Goal: Task Accomplishment & Management: Manage account settings

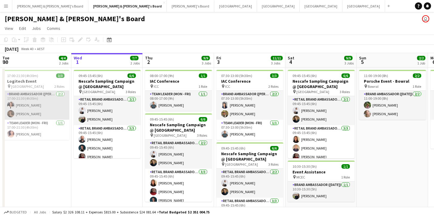
scroll to position [0, 124]
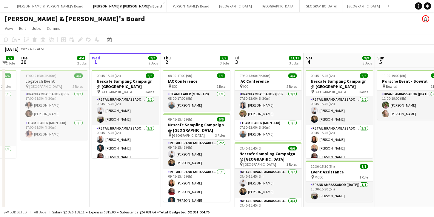
click at [54, 84] on span "[GEOGRAPHIC_DATA]" at bounding box center [45, 86] width 33 height 4
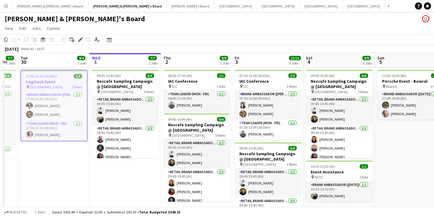
click at [73, 79] on app-job-card "17:00-21:30 (4h30m) 3/3 Logitech Event pin Sydney Opera House 2 Roles Brand Amb…" at bounding box center [54, 105] width 67 height 71
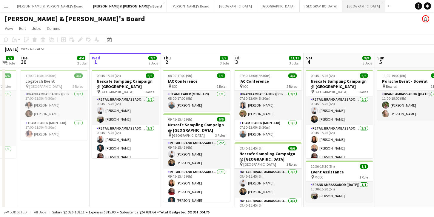
click at [342, 6] on button "Sydney Close" at bounding box center [363, 6] width 43 height 12
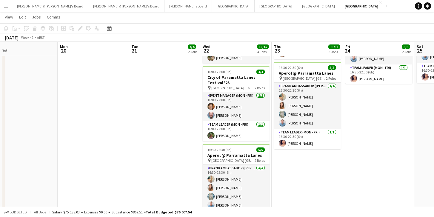
scroll to position [0, 253]
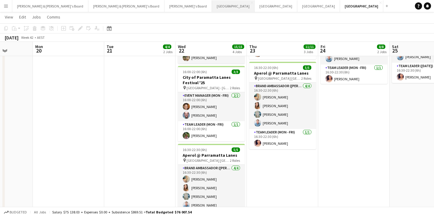
click at [212, 8] on button "Melbourne Close" at bounding box center [233, 6] width 43 height 12
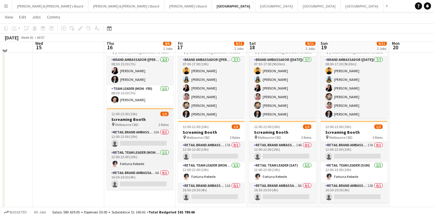
scroll to position [40, 0]
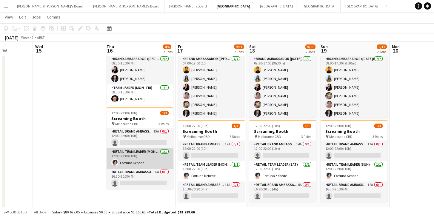
click at [149, 155] on app-card-role "RETAIL Team Leader (Mon - Fri) 1/1 12:00-22:00 (10h) Fortuna Kebede" at bounding box center [140, 158] width 67 height 20
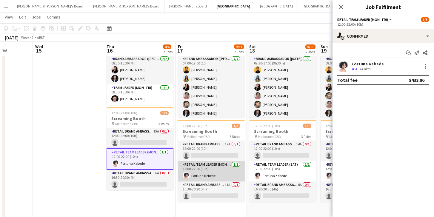
click at [199, 167] on app-card-role "RETAIL Team Leader (Mon - Fri) 1/1 12:00-22:00 (10h) Fortuna Kebede" at bounding box center [211, 171] width 67 height 20
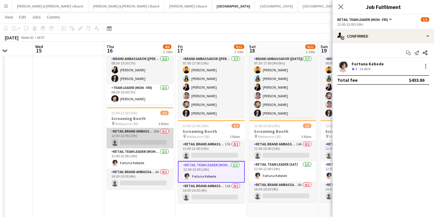
click at [153, 143] on app-card-role "RETAIL Brand Ambassador (Mon - Fri) 15A 0/1 12:00-22:00 (10h) single-neutral-ac…" at bounding box center [140, 138] width 67 height 20
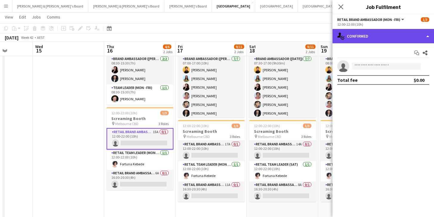
click at [382, 43] on div "single-neutral-actions-check-2 Confirmed" at bounding box center [383, 36] width 101 height 14
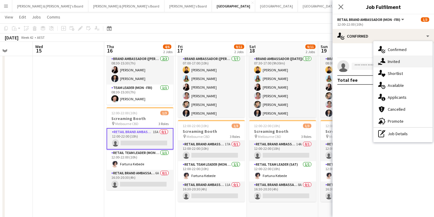
click at [395, 62] on span "Invited" at bounding box center [394, 61] width 12 height 5
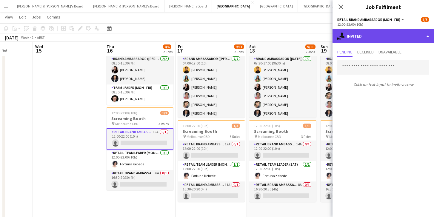
click at [383, 36] on div "single-neutral-actions-share-1 Invited" at bounding box center [383, 36] width 101 height 14
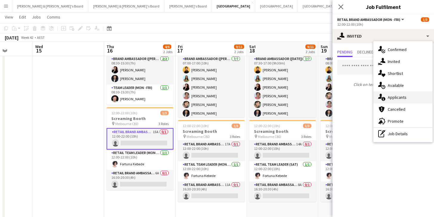
click at [397, 96] on span "Applicants" at bounding box center [397, 97] width 19 height 5
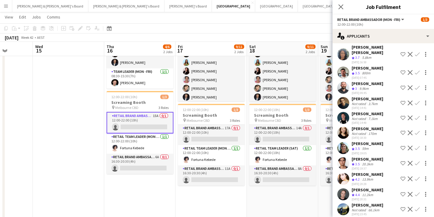
scroll to position [58, 0]
click at [222, 27] on app-toolbar "Copy Paste Paste Command V Paste with crew Command Shift V Paste linked Job Del…" at bounding box center [217, 28] width 434 height 10
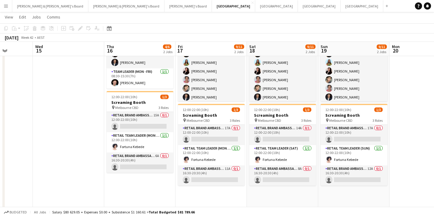
click at [4, 5] on app-icon "Menu" at bounding box center [6, 6] width 5 height 5
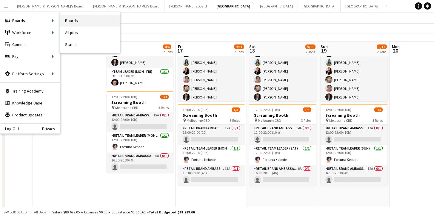
click at [83, 24] on link "Boards" at bounding box center [90, 21] width 60 height 12
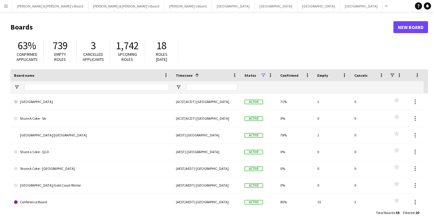
click at [8, 8] on button "Menu" at bounding box center [6, 6] width 12 height 12
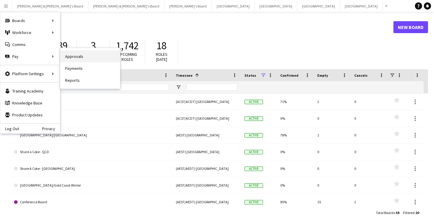
click at [72, 60] on link "Approvals" at bounding box center [90, 56] width 60 height 12
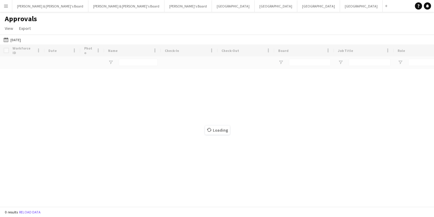
type input "****"
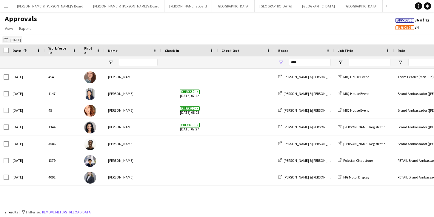
click at [7, 41] on app-icon "23-09-2025" at bounding box center [7, 39] width 7 height 5
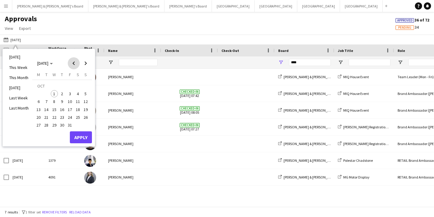
click at [72, 67] on span "Previous month" at bounding box center [74, 63] width 12 height 12
click at [65, 109] on span "18" at bounding box center [62, 109] width 7 height 7
click at [79, 136] on button "Apply" at bounding box center [81, 137] width 22 height 12
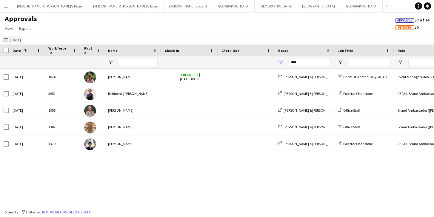
click at [19, 39] on button "23-09-2025 18-09-2025" at bounding box center [12, 39] width 20 height 7
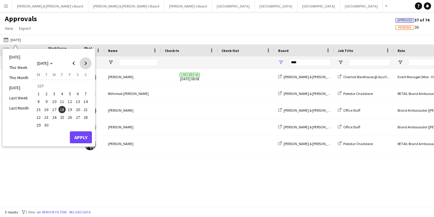
click at [87, 63] on span "Next month" at bounding box center [86, 63] width 12 height 12
click at [76, 62] on span "Previous month" at bounding box center [74, 63] width 12 height 12
click at [63, 118] on span "25" at bounding box center [62, 117] width 7 height 7
click at [83, 141] on button "Apply" at bounding box center [81, 137] width 22 height 12
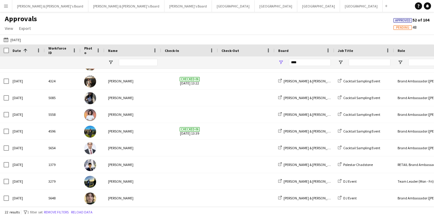
scroll to position [230, 0]
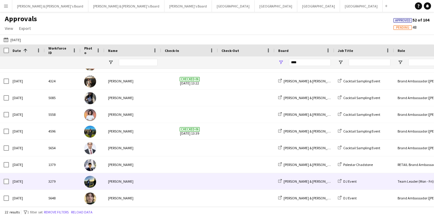
click at [87, 183] on img at bounding box center [90, 182] width 12 height 12
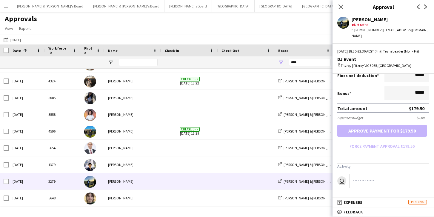
scroll to position [140, 0]
click at [255, 1] on button "Adelaide Close" at bounding box center [276, 6] width 43 height 12
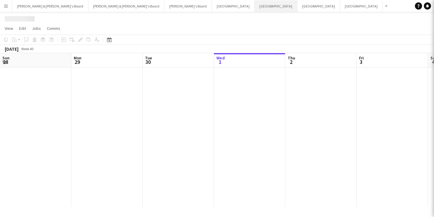
scroll to position [0, 143]
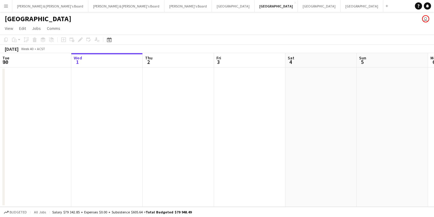
click at [10, 2] on button "Menu" at bounding box center [6, 6] width 12 height 12
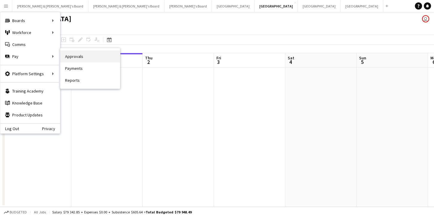
click at [71, 58] on link "Approvals" at bounding box center [90, 56] width 60 height 12
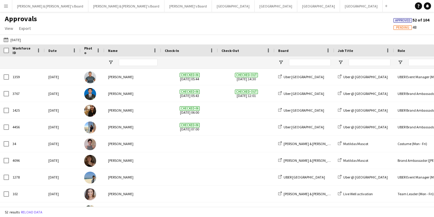
type input "****"
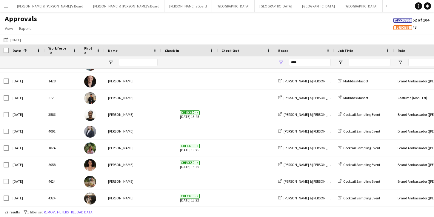
scroll to position [190, 0]
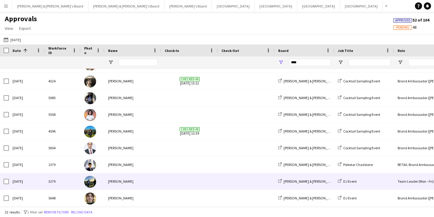
click at [107, 181] on div "Louis Campbell-Reid" at bounding box center [132, 181] width 57 height 16
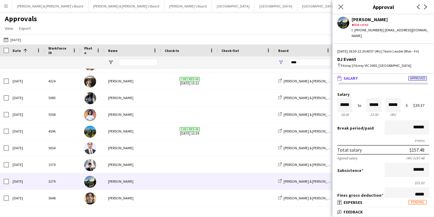
click at [361, 210] on span "Feedback" at bounding box center [353, 211] width 19 height 5
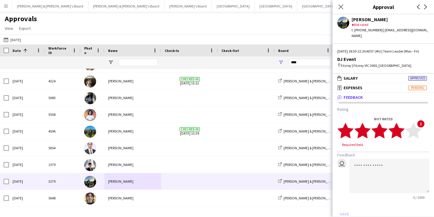
click at [398, 130] on polygon at bounding box center [396, 131] width 16 height 16
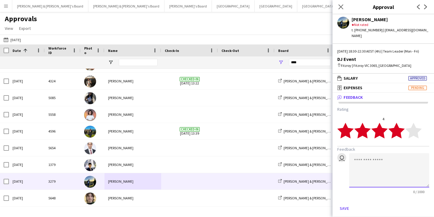
click at [373, 163] on textarea at bounding box center [389, 170] width 80 height 34
type textarea "*"
click at [392, 167] on textarea "**********" at bounding box center [389, 170] width 80 height 34
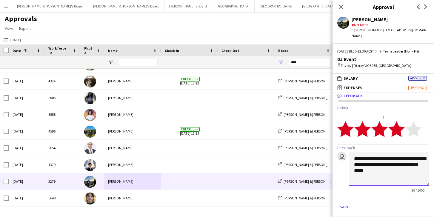
scroll to position [1, 0]
type textarea "**********"
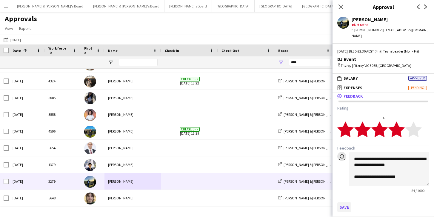
click at [347, 204] on button "Save" at bounding box center [344, 207] width 14 height 10
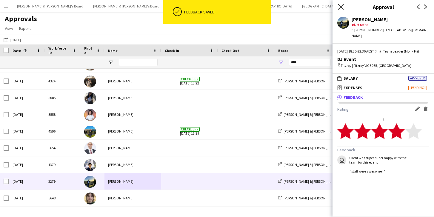
click at [340, 6] on icon at bounding box center [341, 7] width 6 height 6
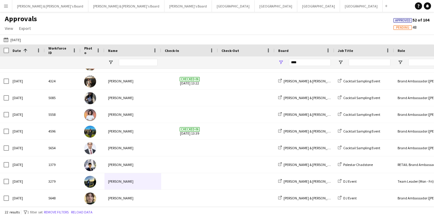
click at [5, 4] on app-icon "Menu" at bounding box center [6, 6] width 5 height 5
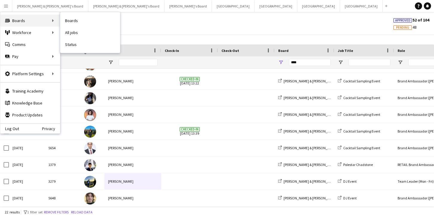
click at [24, 19] on div "Boards Boards" at bounding box center [30, 21] width 60 height 12
click at [75, 32] on link "My Workforce" at bounding box center [90, 33] width 60 height 12
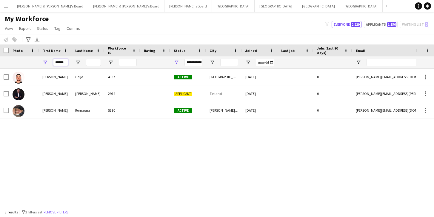
click at [61, 63] on input "******" at bounding box center [60, 62] width 15 height 7
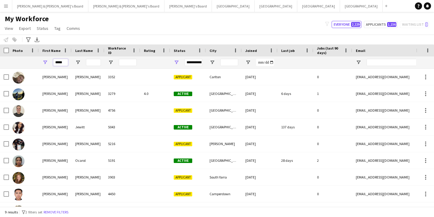
type input "*****"
drag, startPoint x: 67, startPoint y: 72, endPoint x: 63, endPoint y: 93, distance: 21.8
click at [63, 93] on div "Louis" at bounding box center [55, 93] width 33 height 16
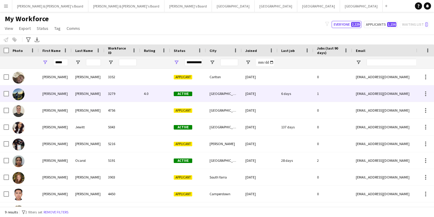
click at [132, 97] on div "3279" at bounding box center [122, 93] width 36 height 16
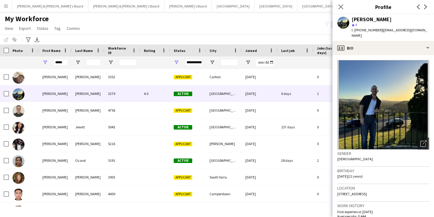
click at [392, 106] on img at bounding box center [383, 105] width 92 height 90
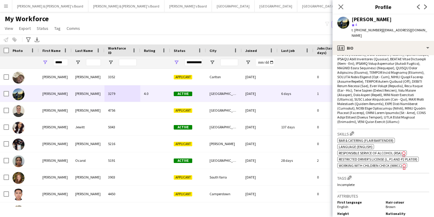
scroll to position [264, 0]
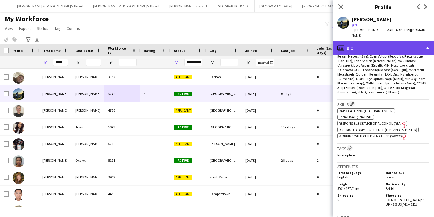
click at [361, 41] on div "profile Bio" at bounding box center [383, 48] width 101 height 14
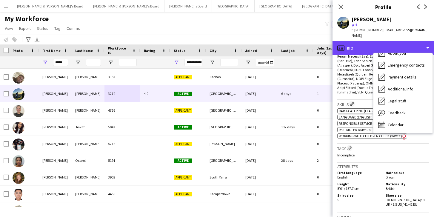
scroll to position [44, 0]
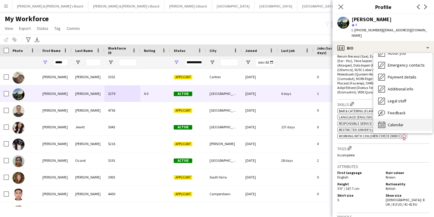
click at [393, 122] on span "Calendar" at bounding box center [396, 124] width 16 height 5
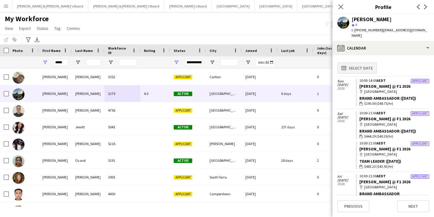
scroll to position [0, 0]
click at [365, 66] on button "calendar-full Select date" at bounding box center [357, 67] width 40 height 11
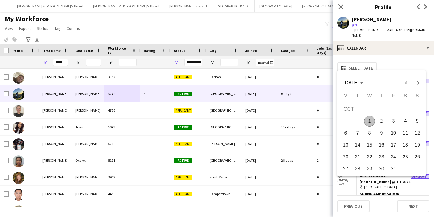
click at [400, 53] on div at bounding box center [217, 108] width 434 height 217
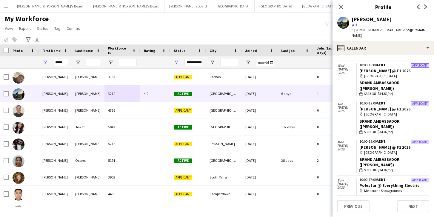
scroll to position [227, 0]
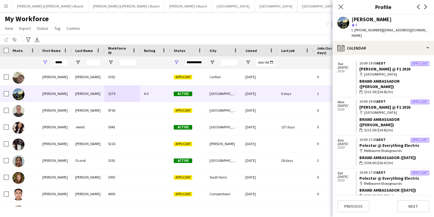
click at [419, 138] on div "Applicant" at bounding box center [420, 140] width 19 height 4
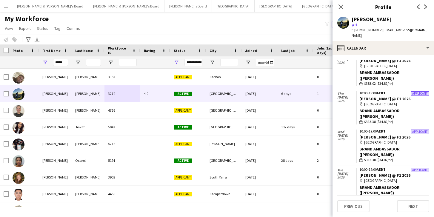
scroll to position [121, 0]
click at [343, 99] on span "2026" at bounding box center [346, 101] width 19 height 4
click at [343, 7] on icon "Close pop-in" at bounding box center [341, 7] width 6 height 6
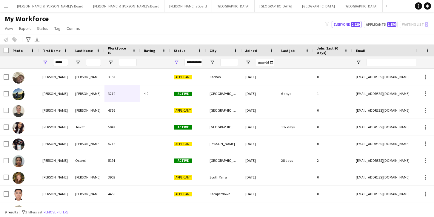
click at [6, 4] on app-icon "Menu" at bounding box center [6, 6] width 5 height 5
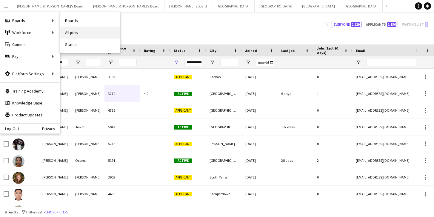
click at [76, 31] on link "All jobs" at bounding box center [90, 33] width 60 height 12
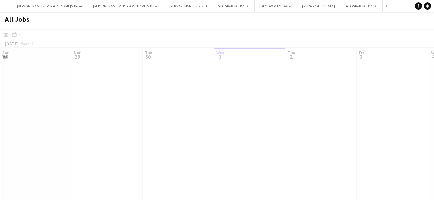
scroll to position [0, 143]
click at [16, 36] on div at bounding box center [217, 124] width 434 height 190
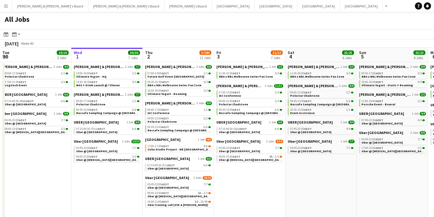
click at [16, 36] on icon at bounding box center [14, 34] width 4 height 5
click at [6, 35] on icon "Date picker" at bounding box center [6, 34] width 5 height 5
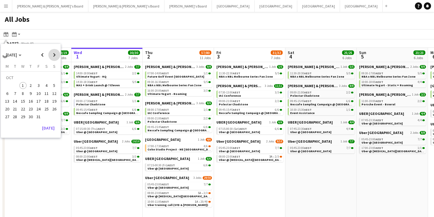
click at [58, 57] on span "Next month" at bounding box center [54, 55] width 12 height 12
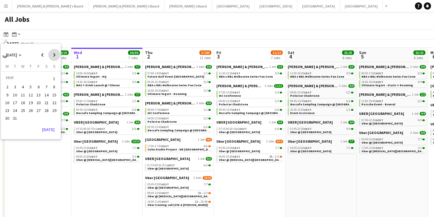
click at [58, 57] on span "Next month" at bounding box center [54, 55] width 12 height 12
click at [43, 56] on span "Previous month" at bounding box center [42, 55] width 12 height 12
click at [45, 59] on span "Previous month" at bounding box center [42, 55] width 12 height 12
click at [31, 85] on span "5" at bounding box center [30, 87] width 7 height 7
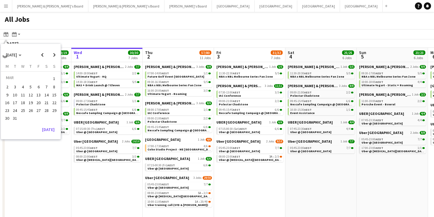
scroll to position [0, 205]
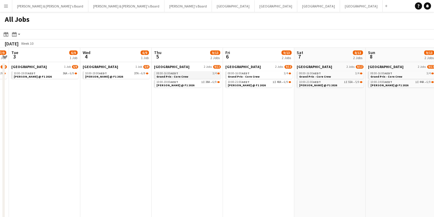
click at [168, 74] on span "08:00-16:00 AEDT" at bounding box center [167, 73] width 22 height 3
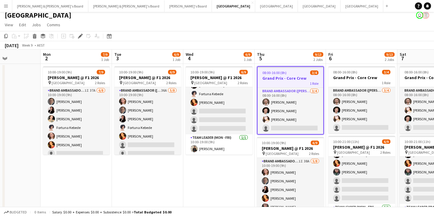
scroll to position [1, 0]
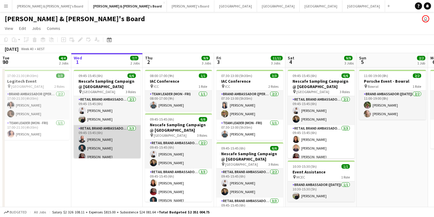
scroll to position [18, 0]
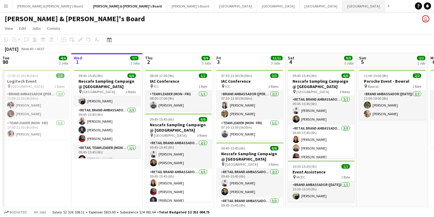
click at [342, 11] on button "Sydney Close" at bounding box center [363, 6] width 43 height 12
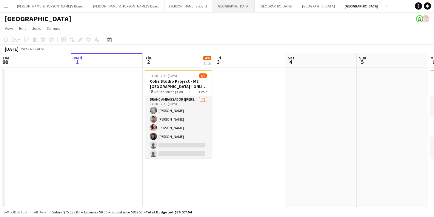
click at [212, 6] on button "Melbourne Close" at bounding box center [233, 6] width 43 height 12
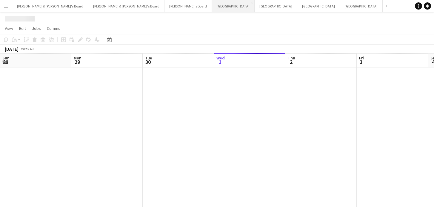
scroll to position [0, 143]
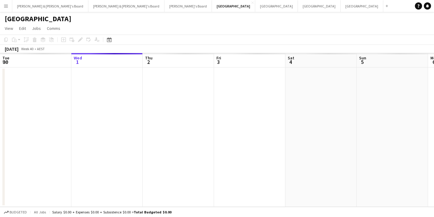
click at [206, 13] on div "[GEOGRAPHIC_DATA]" at bounding box center [217, 17] width 434 height 11
click at [341, 10] on button "Sydney Close" at bounding box center [362, 6] width 43 height 12
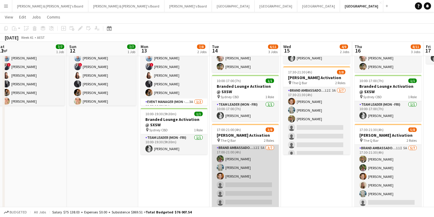
scroll to position [0, 219]
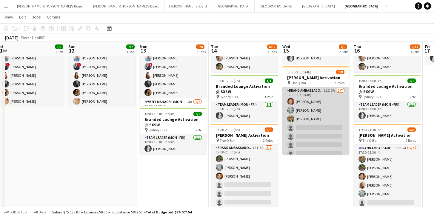
click at [324, 104] on app-card-role "Brand Ambassador (Mon - Fri) 12I 3A 3/7 17:30-21:30 (4h) Juan Montes Brittany S…" at bounding box center [315, 123] width 67 height 72
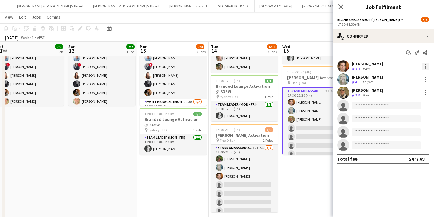
click at [426, 67] on div at bounding box center [425, 66] width 7 height 7
click at [396, 135] on span "Remove" at bounding box center [396, 134] width 18 height 5
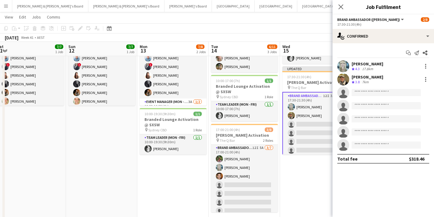
click at [308, 173] on app-date-cell "10:00-17:00 (7h) 1/1 Branded Lounge Activation @ SXSW pin Sydney CBD 1 Role Tea…" at bounding box center [315, 145] width 71 height 260
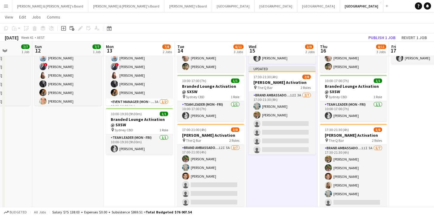
scroll to position [0, 258]
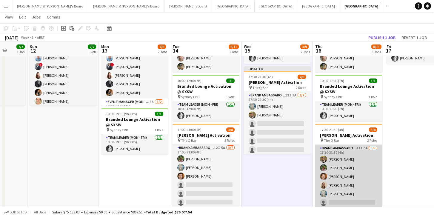
click at [354, 159] on app-card-role "Brand Ambassador (Mon - Fri) 11I 5A 5/7 17:30-21:30 (4h) Juan Fernando Gil Laur…" at bounding box center [348, 181] width 67 height 72
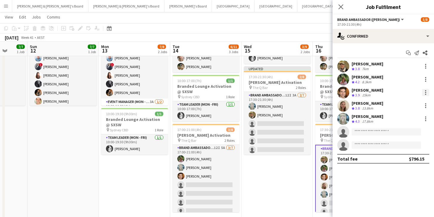
click at [425, 92] on div at bounding box center [425, 92] width 7 height 7
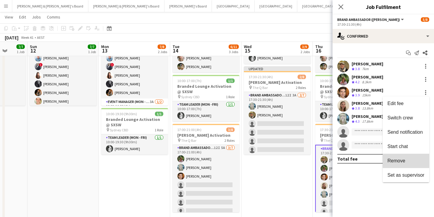
click at [410, 158] on span "Remove" at bounding box center [405, 160] width 37 height 5
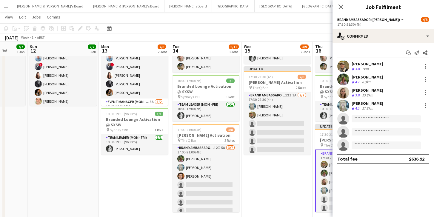
click at [281, 177] on app-date-cell "10:00-17:00 (7h) 1/1 Branded Lounge Activation @ SXSW pin Sydney CBD 1 Role Tea…" at bounding box center [276, 145] width 71 height 260
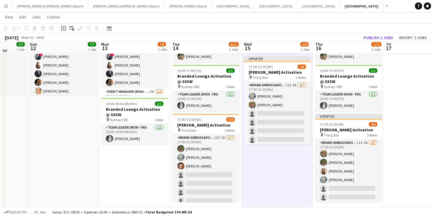
scroll to position [64, 0]
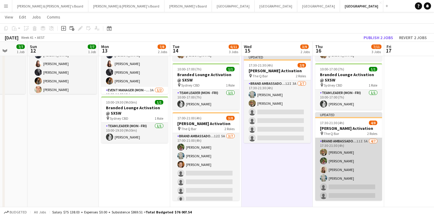
click at [354, 170] on app-card-role "Brand Ambassador (Mon - Fri) 11I 5A 4/7 17:30-21:30 (4h) Juan Fernando Gil Laur…" at bounding box center [348, 174] width 67 height 72
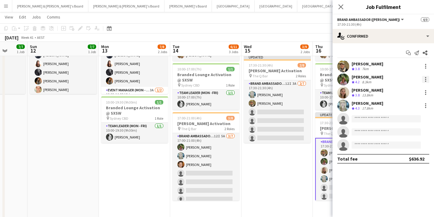
click at [426, 80] on div at bounding box center [425, 79] width 7 height 7
click at [409, 148] on span "Remove" at bounding box center [405, 147] width 37 height 5
click at [308, 162] on app-date-cell "10:00-17:00 (7h) 1/1 Branded Lounge Activation @ SXSW pin Sydney CBD 1 Role Tea…" at bounding box center [276, 133] width 71 height 260
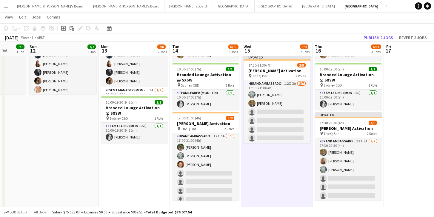
click at [400, 89] on app-date-cell "10:00-17:00 (7h) 1/1 Branded Lounge Activation @ SXSW pin Sydney CBD 1 Role Tea…" at bounding box center [419, 133] width 71 height 260
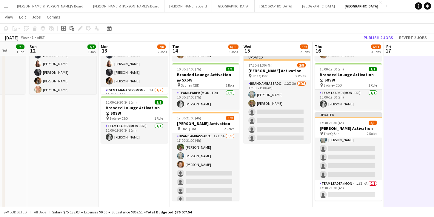
scroll to position [30, 0]
click at [383, 37] on button "Publish 2 jobs" at bounding box center [378, 38] width 34 height 8
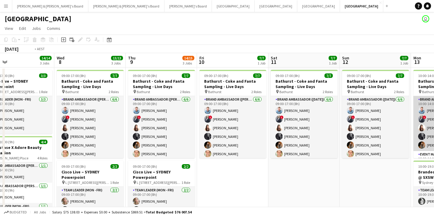
scroll to position [0, 184]
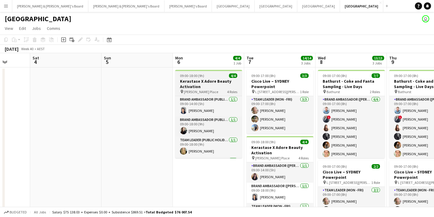
click at [215, 81] on h3 "Kerastase X Adore Beauty Activation" at bounding box center [208, 84] width 67 height 11
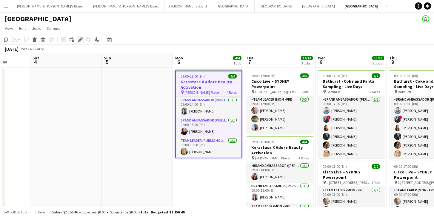
click at [80, 42] on div "Edit" at bounding box center [80, 39] width 7 height 7
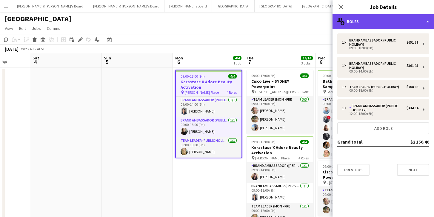
click at [406, 24] on div "multiple-users-add Roles" at bounding box center [383, 21] width 101 height 14
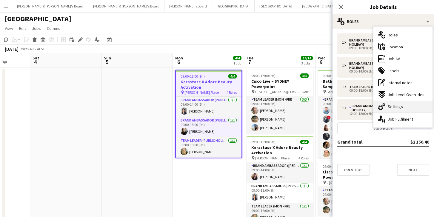
click at [401, 109] on span "Settings" at bounding box center [395, 106] width 15 height 5
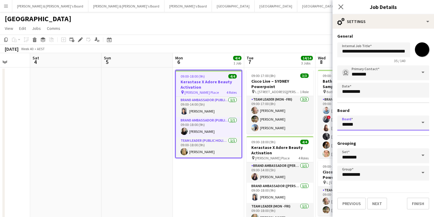
click at [384, 127] on input "******" at bounding box center [383, 123] width 92 height 15
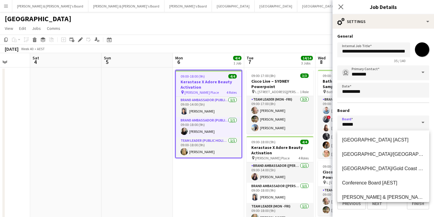
click at [422, 123] on span at bounding box center [423, 123] width 13 height 14
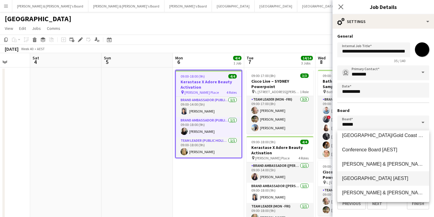
scroll to position [35, 0]
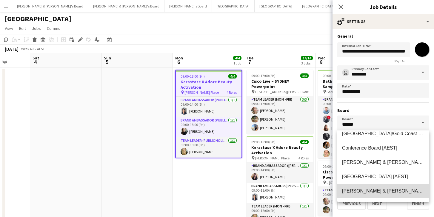
click at [387, 191] on span "Neil & Jenny's Board [AEST]" at bounding box center [401, 190] width 118 height 5
type input "**********"
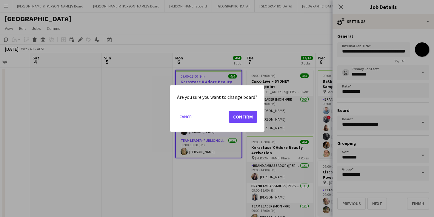
click at [252, 116] on button "Confirm" at bounding box center [243, 117] width 29 height 12
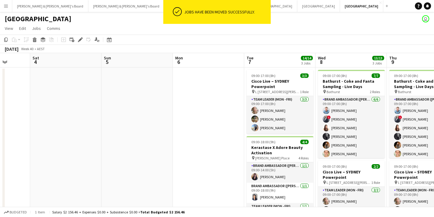
scroll to position [16, 0]
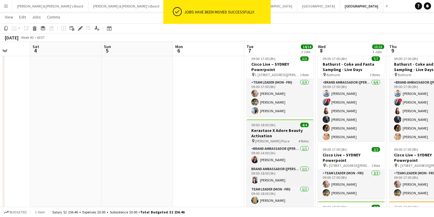
click at [278, 130] on h3 "Kerastase X Adore Beauty Activation" at bounding box center [280, 133] width 67 height 11
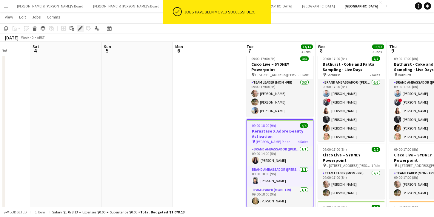
click at [80, 28] on icon at bounding box center [80, 28] width 3 height 3
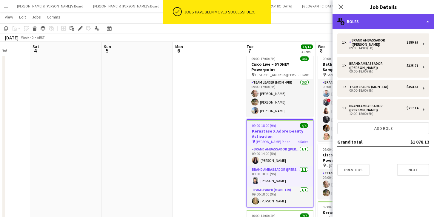
click at [353, 23] on div "multiple-users-add Roles" at bounding box center [383, 21] width 101 height 14
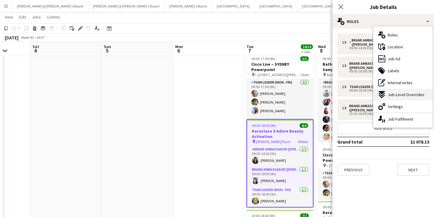
click at [401, 98] on div "expand-all-down Job-Level Overrides" at bounding box center [402, 95] width 59 height 12
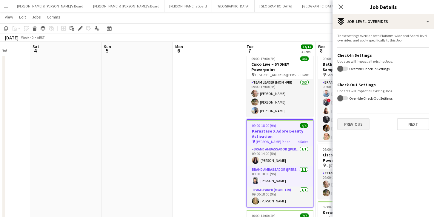
click at [349, 125] on button "Previous" at bounding box center [353, 124] width 32 height 12
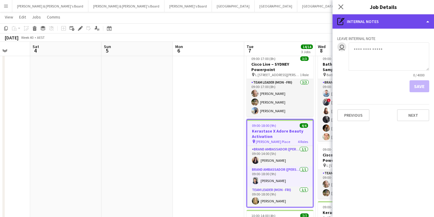
click at [366, 23] on div "pen-write Internal notes" at bounding box center [383, 21] width 101 height 14
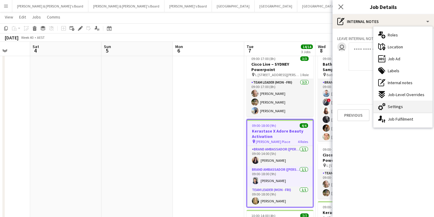
click at [398, 104] on div "cog-double-3 Settings" at bounding box center [402, 107] width 59 height 12
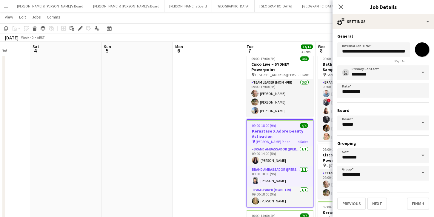
click at [382, 132] on div "**********" at bounding box center [383, 122] width 92 height 115
click at [382, 125] on input "******" at bounding box center [383, 123] width 92 height 15
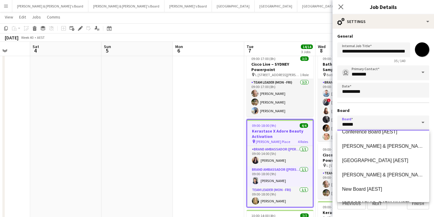
scroll to position [60, 0]
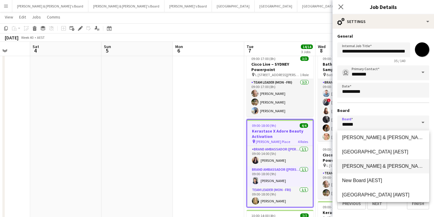
click at [375, 167] on span "Neil & Jenny's Board [AEST]" at bounding box center [401, 166] width 118 height 5
type input "**********"
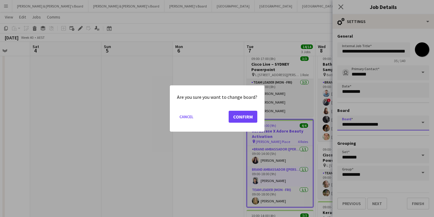
scroll to position [0, 0]
click at [241, 116] on button "Confirm" at bounding box center [243, 117] width 29 height 12
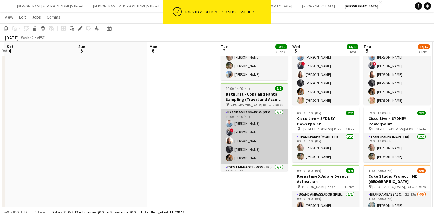
scroll to position [0, 217]
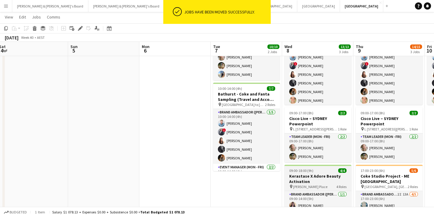
click at [307, 177] on h3 "Kerastase X Adore Beauty Activation" at bounding box center [317, 178] width 67 height 11
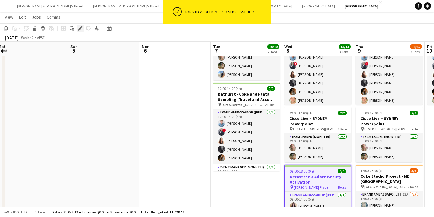
click at [80, 29] on icon at bounding box center [80, 28] width 3 height 3
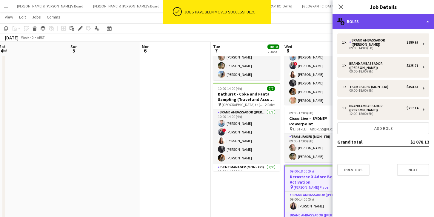
click at [359, 21] on div "multiple-users-add Roles" at bounding box center [383, 21] width 101 height 14
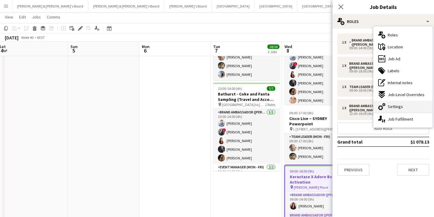
click at [385, 104] on icon "cog-double-3" at bounding box center [381, 106] width 7 height 7
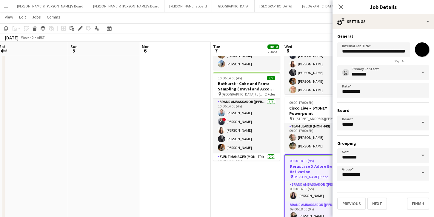
scroll to position [66, 0]
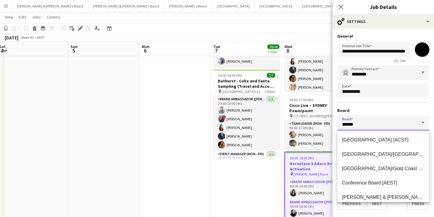
click at [379, 124] on input "******" at bounding box center [383, 123] width 92 height 15
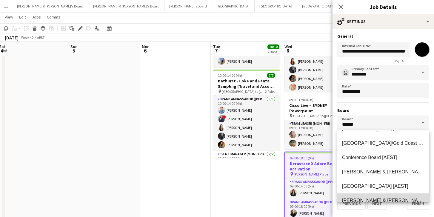
click at [379, 197] on mat-option "Neil & Jenny's Board [AEST]" at bounding box center [383, 200] width 92 height 14
type input "**********"
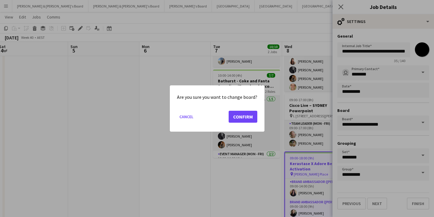
click at [240, 117] on button "Confirm" at bounding box center [243, 117] width 29 height 12
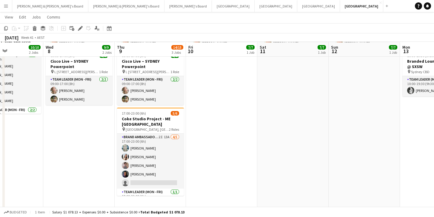
scroll to position [111, 0]
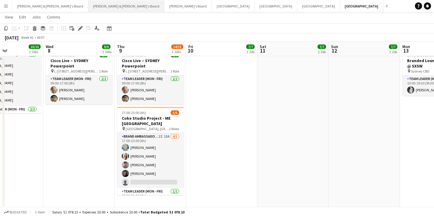
click at [88, 9] on button "Neil & Jenny's Board Close" at bounding box center [126, 6] width 76 height 12
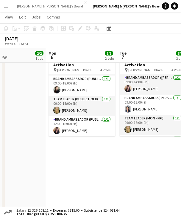
scroll to position [19, 0]
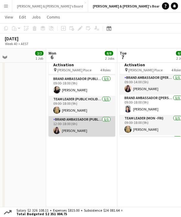
click at [70, 130] on app-card-role "Brand Ambassador (Public Holiday) 1/1 12:00-18:00 (6h) TALI BITENCOURT FERNANDES" at bounding box center [82, 126] width 67 height 20
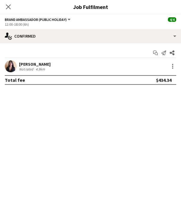
click at [45, 62] on div "[PERSON_NAME]" at bounding box center [35, 63] width 32 height 5
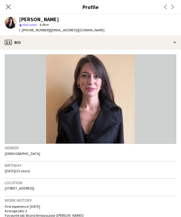
click at [49, 17] on div "[PERSON_NAME]" at bounding box center [39, 19] width 40 height 5
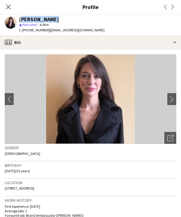
click at [49, 17] on div "[PERSON_NAME]" at bounding box center [39, 19] width 40 height 5
copy div "[PERSON_NAME]"
click at [39, 31] on span "t. +610405498241" at bounding box center [34, 30] width 31 height 4
copy span "610405498241"
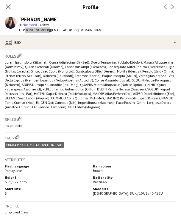
scroll to position [197, 0]
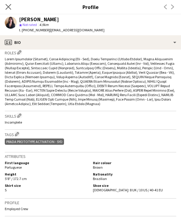
click at [8, 10] on app-icon "Close pop-in" at bounding box center [8, 7] width 9 height 9
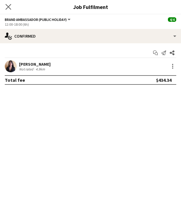
click at [12, 7] on app-icon "Close pop-in" at bounding box center [8, 7] width 9 height 9
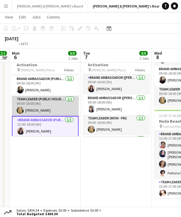
scroll to position [0, 218]
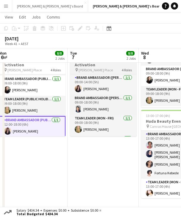
click at [96, 73] on app-job-card "09:00-18:00 (9h) 4/4 Kerastase X Adore Beauty Activation pin Martin Place 4 Rol…" at bounding box center [103, 92] width 67 height 88
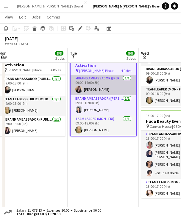
click at [96, 88] on app-card-role "Brand Ambassador (Mon - Fri) 1/1 09:00-14:00 (5h) TALI BITENCOURT FERNANDES" at bounding box center [104, 85] width 66 height 20
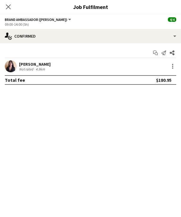
click at [9, 12] on div "Close pop-in" at bounding box center [8, 7] width 17 height 14
click at [9, 7] on icon at bounding box center [8, 7] width 6 height 6
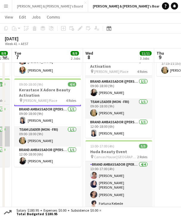
scroll to position [19, 0]
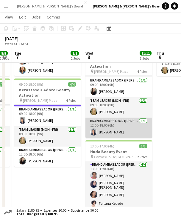
click at [100, 131] on app-card-role "Brand Ambassador (Mon - Fri) 1/1 12:00-18:00 (6h) Vanessa Flauzino" at bounding box center [119, 128] width 67 height 20
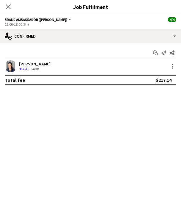
click at [41, 61] on div "[PERSON_NAME]" at bounding box center [35, 63] width 32 height 5
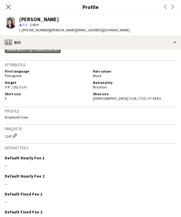
scroll to position [298, 0]
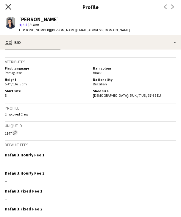
click at [9, 9] on icon "Close pop-in" at bounding box center [8, 7] width 6 height 6
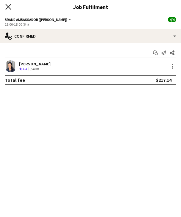
click at [9, 7] on icon at bounding box center [8, 7] width 6 height 6
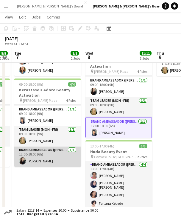
click at [32, 154] on app-card-role "Brand Ambassador (Mon - Fri) 1/1 12:00-18:00 (6h) Sharna O’Toole" at bounding box center [47, 157] width 67 height 20
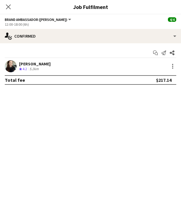
click at [25, 63] on div "[PERSON_NAME]" at bounding box center [35, 63] width 32 height 5
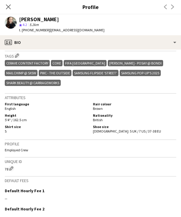
scroll to position [330, 0]
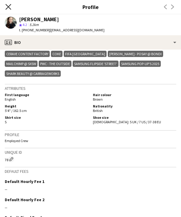
click at [11, 8] on icon "Close pop-in" at bounding box center [8, 7] width 6 height 6
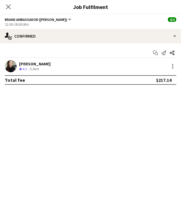
click at [12, 8] on div "Close pop-in" at bounding box center [8, 7] width 17 height 14
click at [9, 6] on icon at bounding box center [8, 7] width 6 height 6
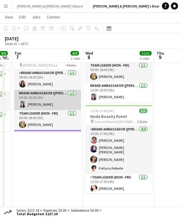
scroll to position [0, 0]
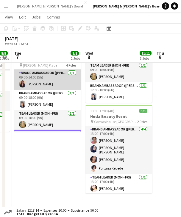
click at [44, 82] on app-card-role "Brand Ambassador (Mon - Fri) 1/1 09:00-14:00 (5h) TALI BITENCOURT FERNANDES" at bounding box center [47, 80] width 67 height 20
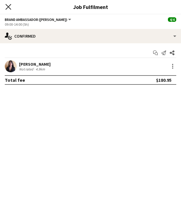
click at [9, 6] on icon at bounding box center [8, 7] width 6 height 6
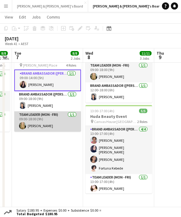
click at [45, 124] on app-card-role "Team Leader (Mon - Fri) 1/1 09:00-18:00 (9h) Amber Davis" at bounding box center [47, 121] width 67 height 20
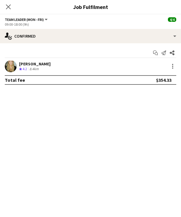
click at [48, 66] on div "Amber Davis Crew rating 4.2 8.4km" at bounding box center [90, 66] width 181 height 12
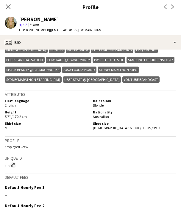
scroll to position [287, 0]
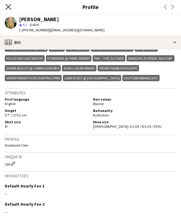
click at [7, 6] on icon "Close pop-in" at bounding box center [8, 7] width 6 height 6
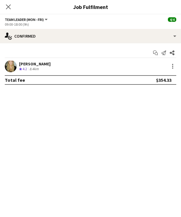
click at [10, 2] on div "Close pop-in" at bounding box center [8, 7] width 17 height 14
click at [10, 6] on icon "Close pop-in" at bounding box center [8, 7] width 6 height 6
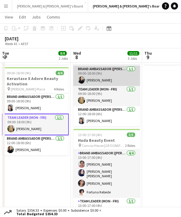
scroll to position [19, 0]
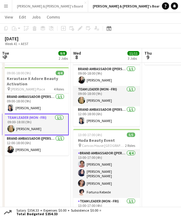
click at [18, 200] on app-date-cell "07:30-18:00 (10h30m) 4/4 GWM Tech Day pin Pan Pacific Melbourne 2 Roles Team Le…" at bounding box center [35, 167] width 71 height 367
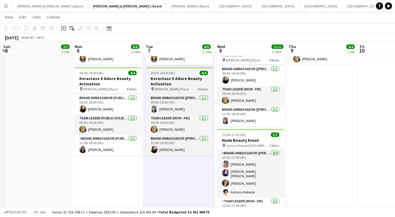
click at [177, 80] on h3 "Kerastase X Adore Beauty Activation" at bounding box center [179, 81] width 67 height 11
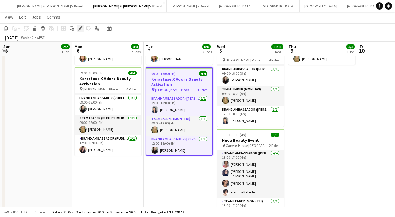
click at [81, 29] on icon "Edit" at bounding box center [80, 28] width 5 height 5
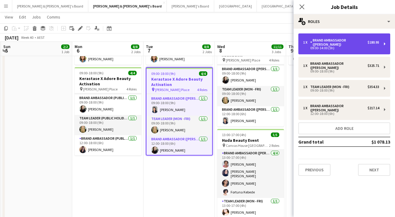
click at [332, 47] on div "09:00-14:00 (5h)" at bounding box center [341, 48] width 76 height 3
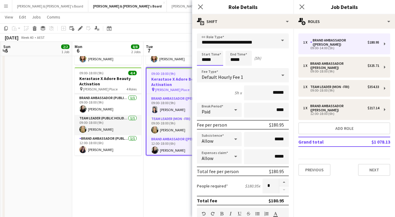
click at [222, 58] on input "*****" at bounding box center [210, 58] width 26 height 15
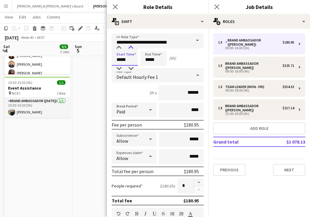
click at [130, 48] on div at bounding box center [131, 48] width 12 height 6
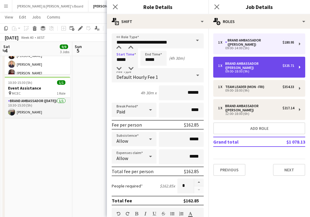
click at [253, 70] on div "09:00-18:00 (9h)" at bounding box center [256, 71] width 76 height 3
type input "*****"
type input "****"
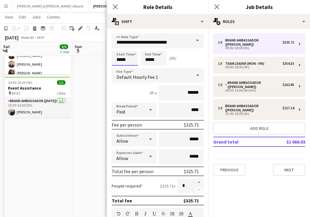
click at [131, 58] on input "*****" at bounding box center [125, 58] width 26 height 15
click at [131, 48] on div at bounding box center [131, 48] width 12 height 6
type input "*****"
click at [131, 48] on div at bounding box center [131, 48] width 12 height 6
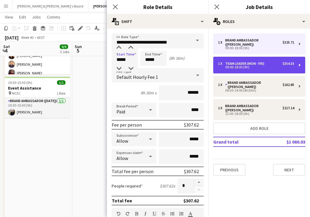
click at [242, 67] on div "1 x Team Leader (Mon - Fri) $354.33 09:00-18:00 (9h)" at bounding box center [259, 65] width 92 height 17
type input "**********"
type input "*****"
type input "******"
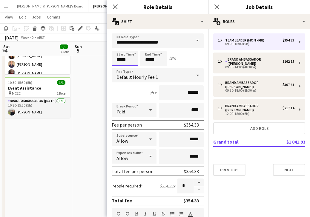
click at [129, 60] on input "*****" at bounding box center [125, 58] width 26 height 15
click at [130, 48] on div at bounding box center [131, 48] width 12 height 6
type input "*****"
click at [130, 48] on div at bounding box center [131, 48] width 12 height 6
click at [217, 8] on icon "Close pop-in" at bounding box center [217, 7] width 6 height 6
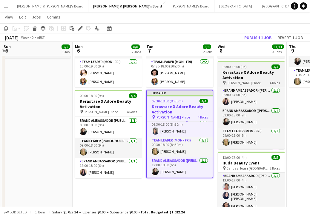
scroll to position [0, 213]
click at [248, 80] on h3 "Kerastase X Adore Beauty Activation" at bounding box center [251, 75] width 67 height 11
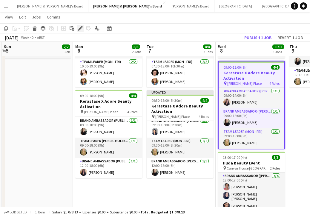
click at [79, 29] on icon at bounding box center [80, 28] width 3 height 3
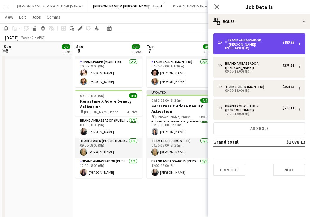
click at [245, 47] on div "09:00-14:00 (5h)" at bounding box center [256, 48] width 76 height 3
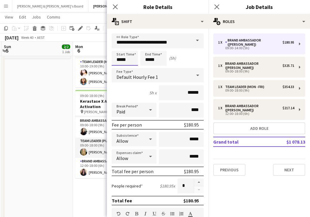
click at [128, 60] on input "*****" at bounding box center [125, 58] width 26 height 15
click at [132, 49] on div at bounding box center [131, 48] width 12 height 6
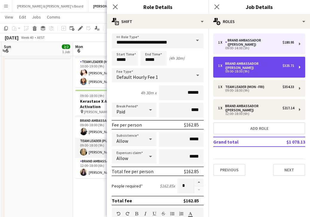
click at [249, 70] on div "09:00-18:00 (9h)" at bounding box center [256, 71] width 76 height 3
type input "*****"
type input "****"
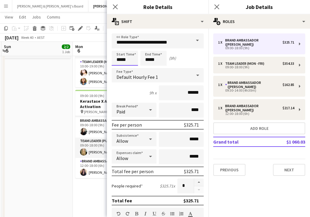
click at [131, 59] on input "*****" at bounding box center [125, 58] width 26 height 15
click at [130, 47] on div at bounding box center [131, 48] width 12 height 6
type input "*****"
click at [130, 47] on div at bounding box center [131, 48] width 12 height 6
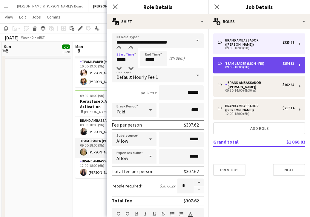
click at [249, 68] on div "1 x Team Leader (Mon - Fri) $354.33 09:00-18:00 (9h)" at bounding box center [259, 65] width 92 height 17
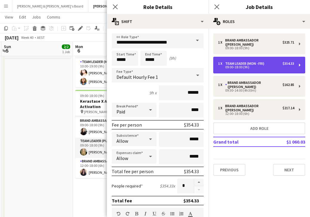
type input "**********"
type input "*****"
type input "******"
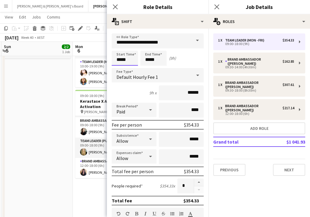
click at [128, 58] on input "*****" at bounding box center [125, 58] width 26 height 15
click at [130, 46] on div at bounding box center [131, 48] width 12 height 6
type input "*****"
click at [130, 46] on div at bounding box center [131, 48] width 12 height 6
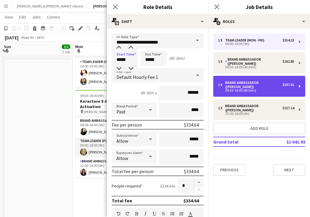
click at [236, 76] on div "1 x Brand Ambassador (Mon - Fri) $307.61 09:30-18:00 (8h30m)" at bounding box center [259, 86] width 92 height 21
type input "**********"
type input "******"
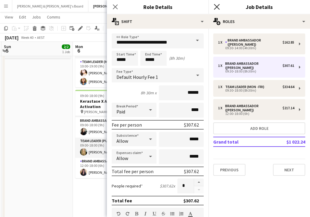
click at [216, 6] on icon "Close pop-in" at bounding box center [217, 7] width 6 height 6
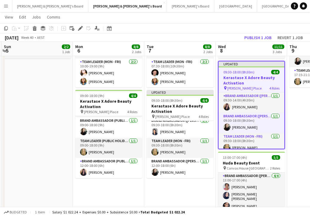
click at [194, 33] on app-toolbar "Copy Paste Paste Command V Paste with crew Command Shift V Paste linked Job Del…" at bounding box center [155, 28] width 310 height 10
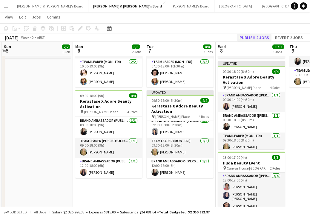
click at [256, 37] on button "Publish 2 jobs" at bounding box center [254, 38] width 34 height 8
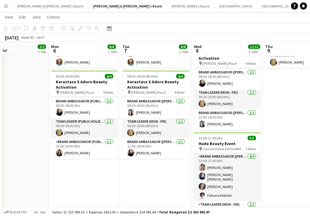
scroll to position [19, 0]
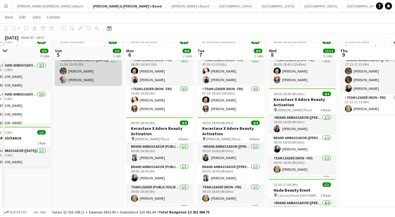
scroll to position [39, 0]
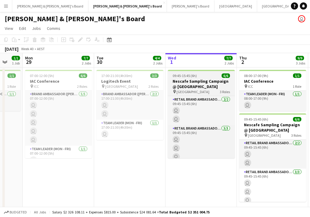
scroll to position [0, 175]
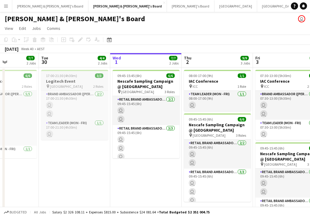
click at [86, 81] on h3 "Logitech Event" at bounding box center [74, 81] width 67 height 5
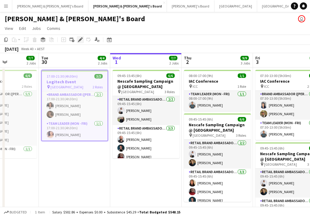
click at [77, 41] on div "Edit" at bounding box center [80, 39] width 7 height 7
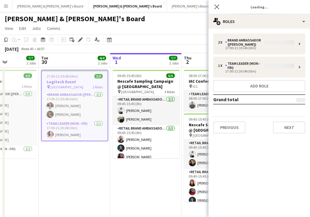
click at [243, 38] on div "2 x Brand Ambassador (Mon - Fri) 17:00-21:30 (4h30m) 1 x Team Leader (Mon - Fri…" at bounding box center [258, 83] width 101 height 100
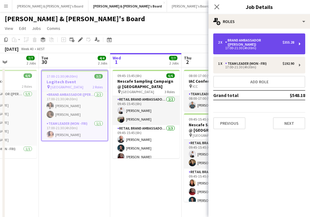
click at [241, 47] on div "17:00-21:30 (4h30m)" at bounding box center [256, 48] width 76 height 3
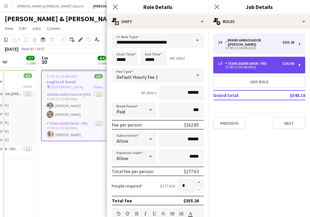
click at [237, 61] on div "Team Leader (Mon - Fri)" at bounding box center [247, 63] width 44 height 4
type input "**********"
type input "******"
type input "*"
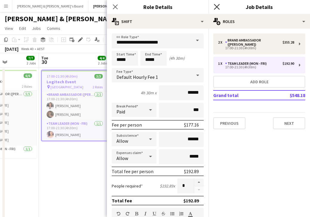
click at [218, 6] on icon "Close pop-in" at bounding box center [217, 7] width 6 height 6
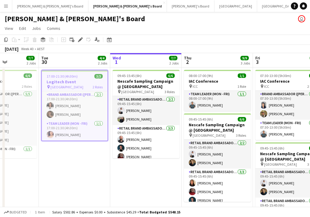
click at [122, 18] on div "Neil & Jenny's Board user" at bounding box center [155, 17] width 310 height 11
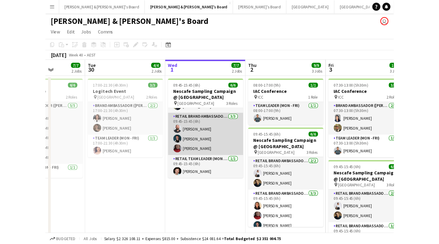
scroll to position [0, 0]
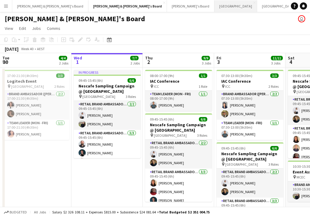
click at [214, 9] on button "Melbourne Close" at bounding box center [235, 6] width 43 height 12
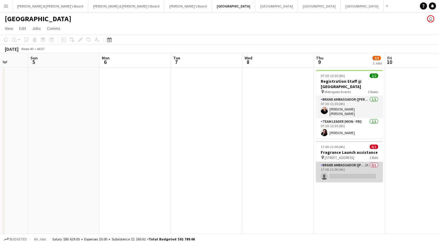
scroll to position [0, 190]
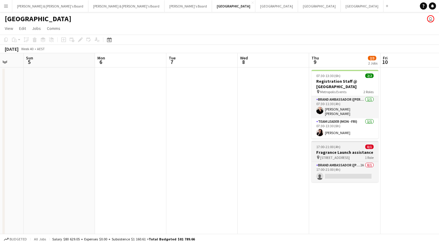
click at [343, 155] on span "[STREET_ADDRESS]" at bounding box center [335, 157] width 30 height 4
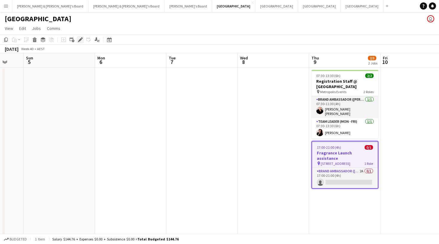
click at [79, 41] on icon at bounding box center [80, 39] width 3 height 3
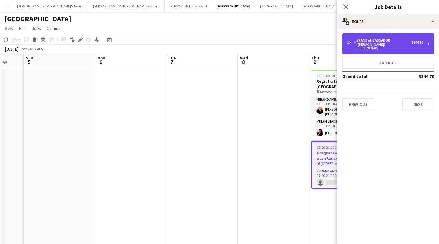
click at [375, 47] on div "1 x Brand Ambassador (Mon - Fri) $144.76 17:00-21:00 (4h)" at bounding box center [388, 43] width 92 height 21
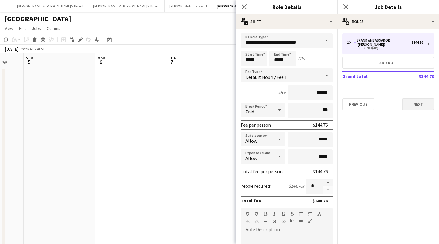
click at [415, 98] on button "Next" at bounding box center [418, 104] width 32 height 12
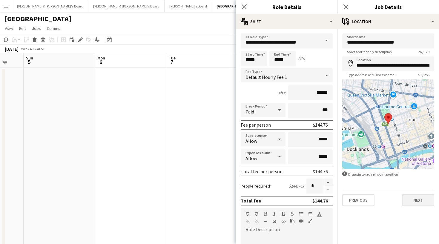
click at [419, 202] on button "Next" at bounding box center [418, 200] width 32 height 12
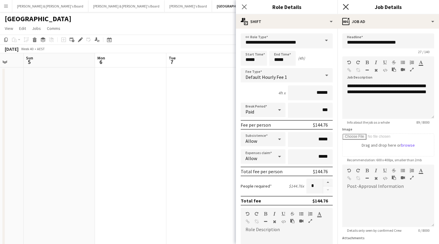
click at [345, 7] on icon at bounding box center [346, 7] width 6 height 6
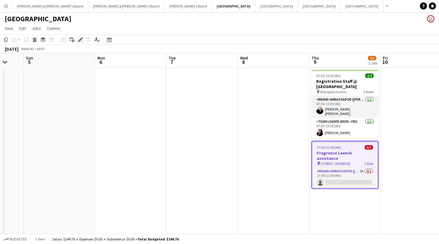
click at [78, 40] on div "Edit" at bounding box center [80, 39] width 7 height 7
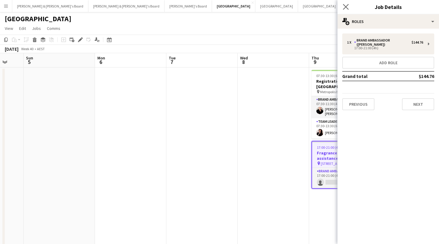
click at [342, 8] on app-icon "Close pop-in" at bounding box center [345, 7] width 9 height 9
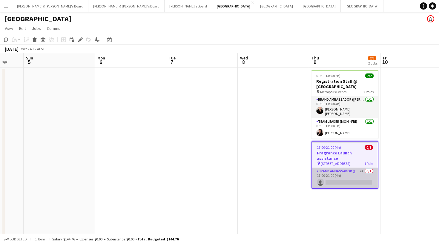
click at [338, 168] on app-card-role "Brand Ambassador (Mon - Fri) 2A 0/1 17:00-21:00 (4h) single-neutral-actions" at bounding box center [345, 178] width 66 height 20
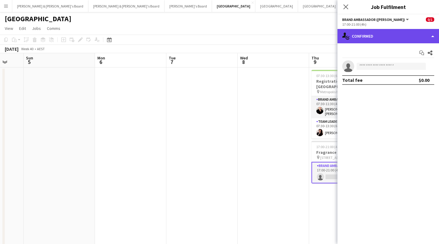
click at [363, 39] on div "single-neutral-actions-check-2 Confirmed" at bounding box center [387, 36] width 101 height 14
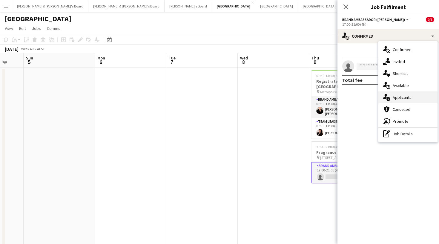
click at [393, 103] on div "single-neutral-actions-information Applicants" at bounding box center [407, 97] width 59 height 12
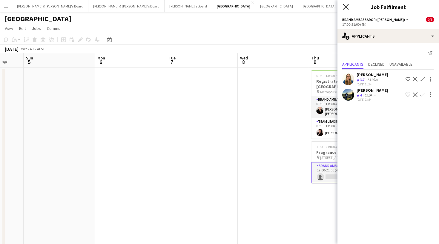
click at [344, 6] on icon "Close pop-in" at bounding box center [346, 7] width 6 height 6
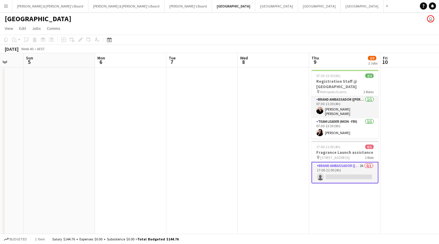
click at [275, 31] on app-page-menu "View Day view expanded Day view collapsed Month view Date picker Jump to [DATE]…" at bounding box center [219, 28] width 439 height 11
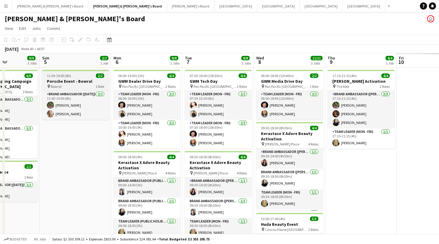
scroll to position [0, 175]
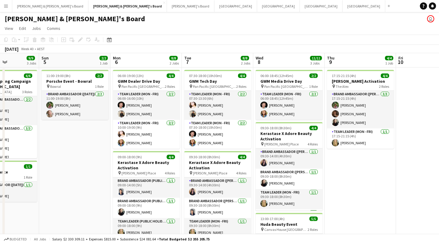
click at [6, 8] on app-icon "Menu" at bounding box center [6, 6] width 5 height 5
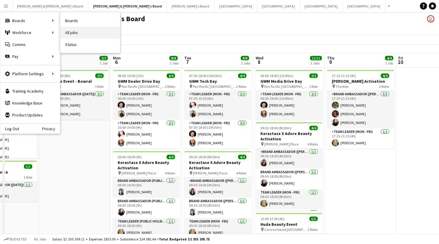
click at [66, 31] on link "All jobs" at bounding box center [90, 33] width 60 height 12
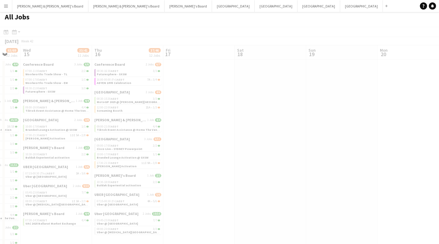
scroll to position [2, 0]
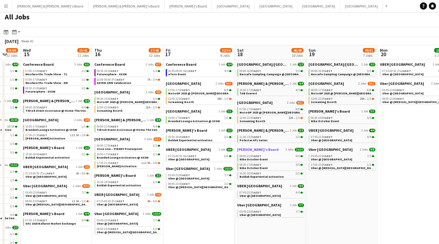
click at [260, 147] on span "[PERSON_NAME]'s Board" at bounding box center [257, 149] width 41 height 4
click at [30, 8] on button "[PERSON_NAME] & [PERSON_NAME]'s Board Close" at bounding box center [50, 6] width 76 height 12
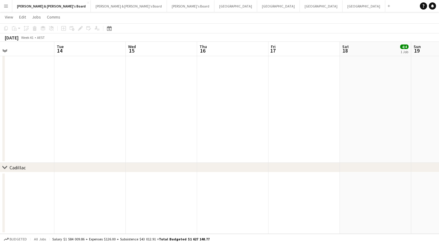
scroll to position [0, 149]
